Goal: Task Accomplishment & Management: Use online tool/utility

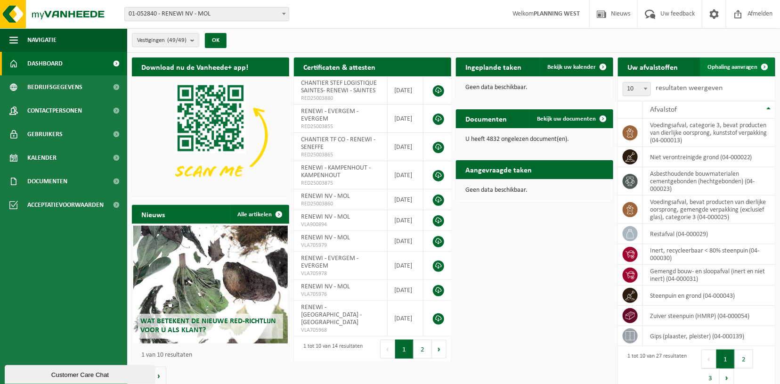
click at [724, 64] on span "Ophaling aanvragen" at bounding box center [732, 67] width 50 height 6
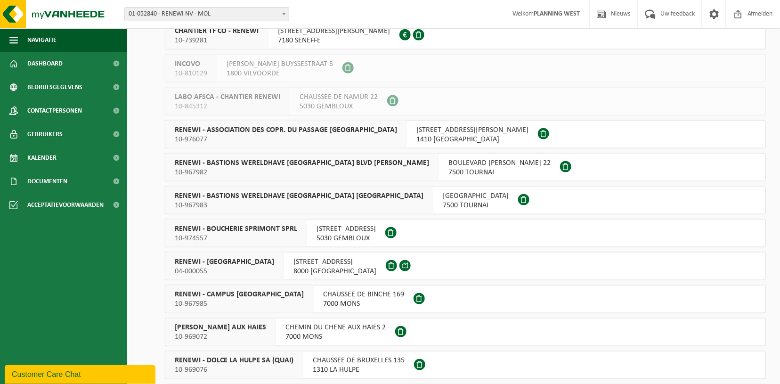
scroll to position [467, 0]
click at [215, 266] on span "RENEWI - BRUGGE" at bounding box center [224, 261] width 99 height 9
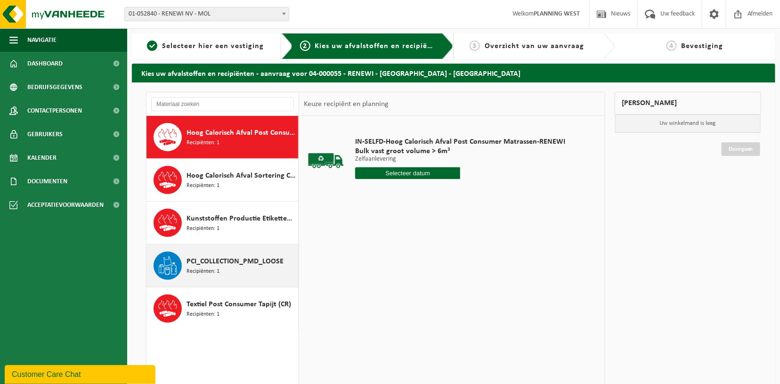
click at [207, 258] on span "PCI_COLLECTION_PMD_LOOSE" at bounding box center [234, 261] width 97 height 11
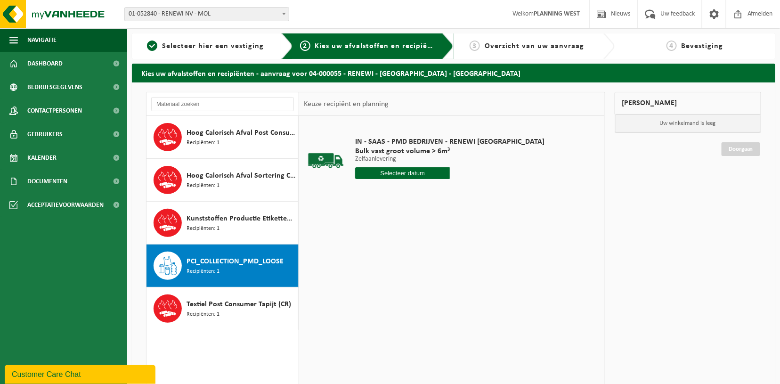
click at [416, 173] on input "text" at bounding box center [402, 173] width 95 height 12
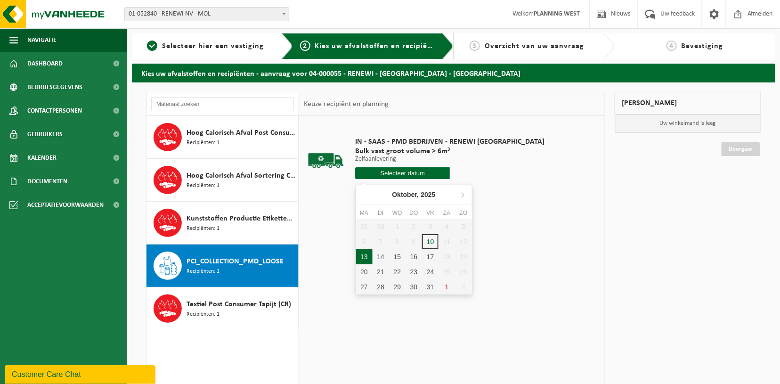
click at [367, 256] on div "13" at bounding box center [364, 256] width 16 height 15
type input "Van 2025-10-13"
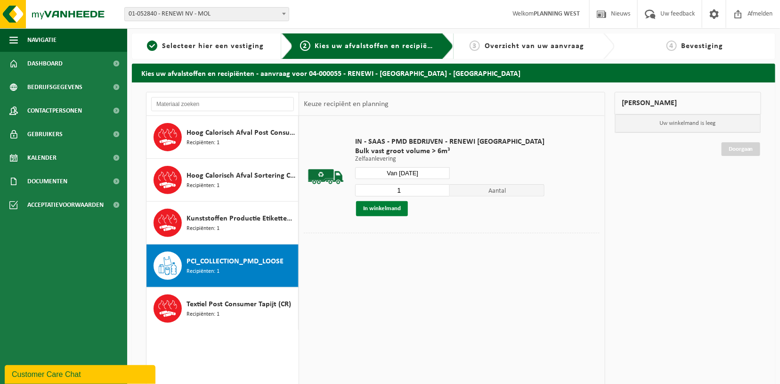
click at [371, 210] on button "In winkelmand" at bounding box center [382, 208] width 52 height 15
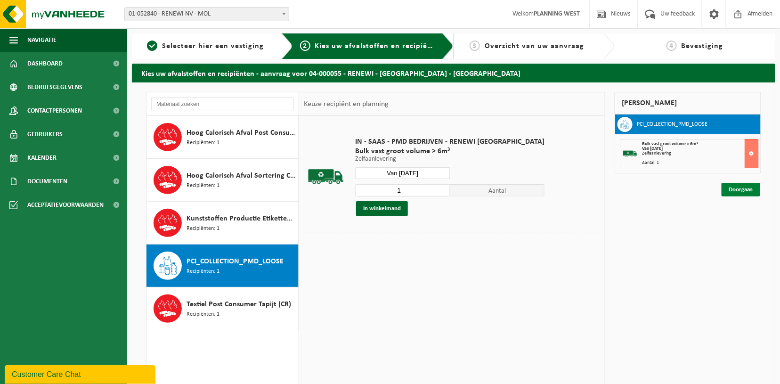
click at [742, 190] on link "Doorgaan" at bounding box center [740, 190] width 39 height 14
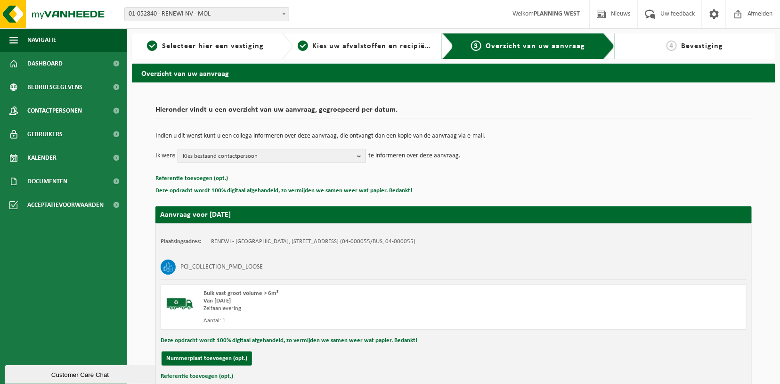
click at [264, 151] on span "Kies bestaand contactpersoon" at bounding box center [268, 156] width 170 height 14
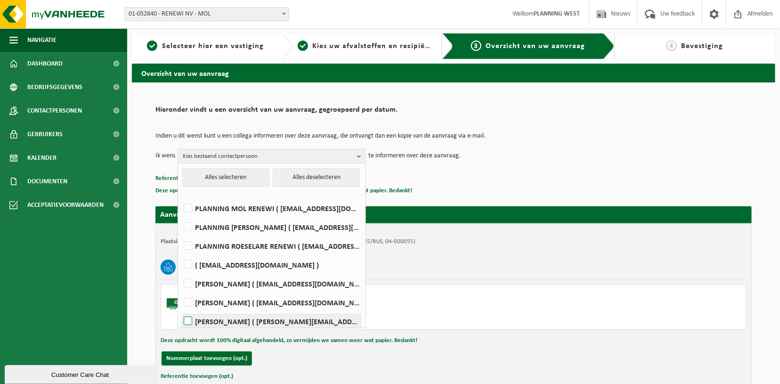
click at [189, 320] on label "NATHALIE CABEKE ( nathalie.cabeke@renewi.com )" at bounding box center [271, 321] width 179 height 14
click at [180, 309] on input "NATHALIE CABEKE ( nathalie.cabeke@renewi.com )" at bounding box center [180, 309] width 0 height 0
checkbox input "true"
click at [439, 200] on div "Aanvraag voor 2025-10-13 Plaatsingsadres: RENEWI - BRUGGE, 8000 BRUGGE, GOTEVLI…" at bounding box center [453, 301] width 596 height 208
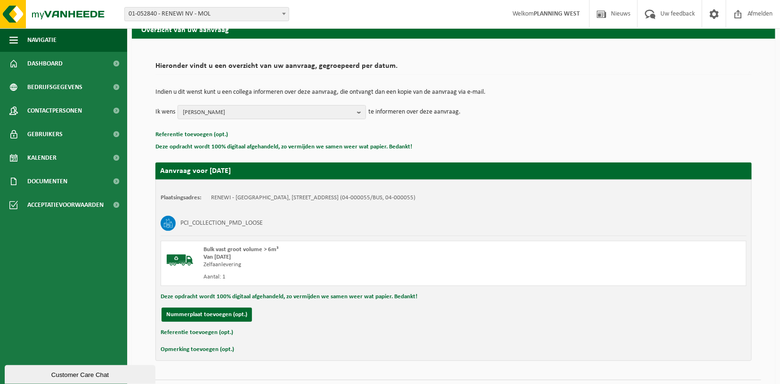
scroll to position [68, 0]
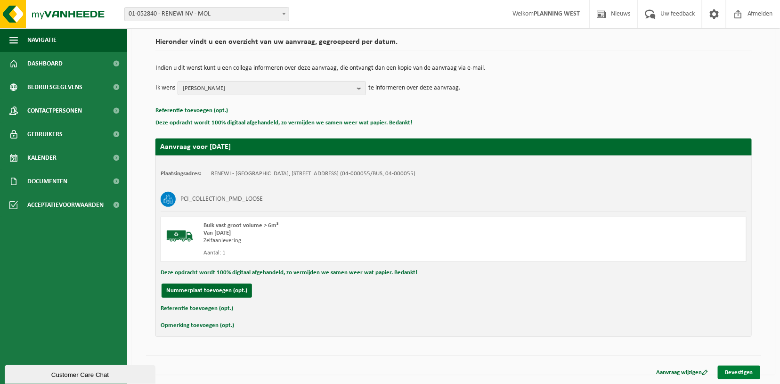
click at [745, 370] on link "Bevestigen" at bounding box center [739, 372] width 42 height 14
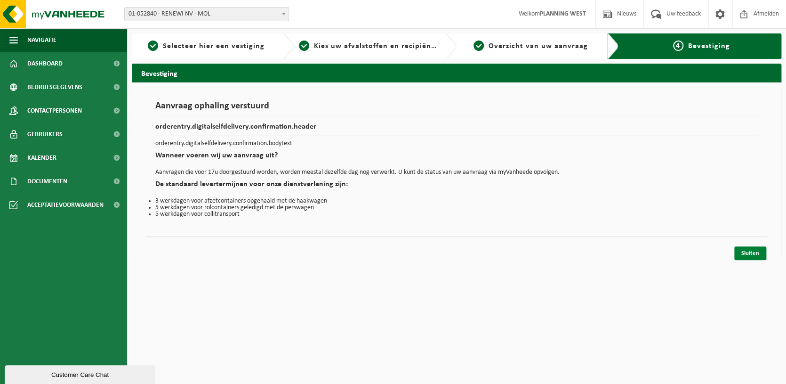
click at [746, 246] on link "Sluiten" at bounding box center [751, 253] width 32 height 14
